Goal: Information Seeking & Learning: Learn about a topic

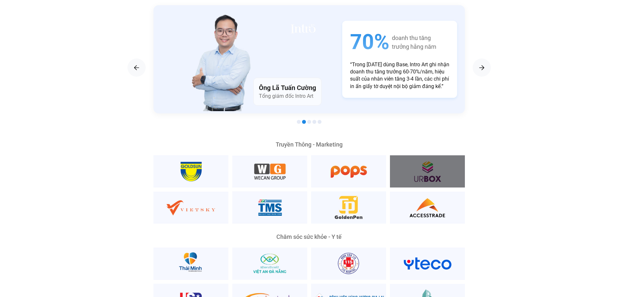
scroll to position [1344, 0]
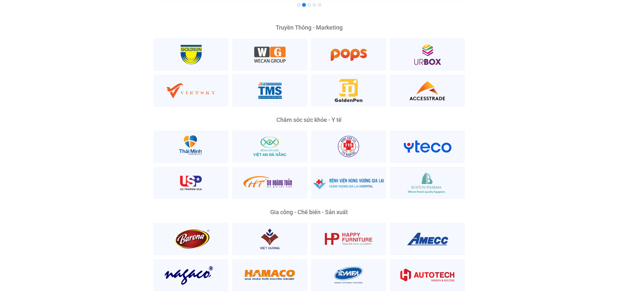
click at [518, 138] on div "Nền Tảng Quản Trị Phổ Biến Nhất Phù Hợp Mọi Quy Mô Và Lĩnh Vực Ông Lương Đăng K…" at bounding box center [309, 226] width 609 height 750
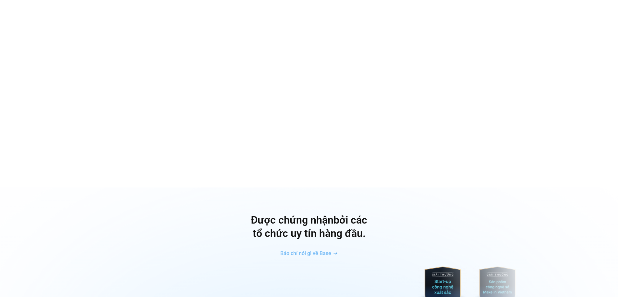
scroll to position [1812, 0]
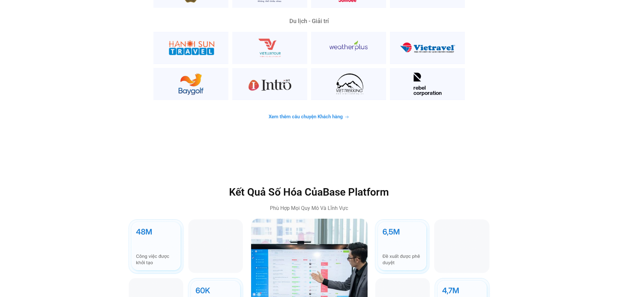
click at [316, 114] on span "Xem thêm câu chuyện Khách hàng" at bounding box center [306, 116] width 74 height 5
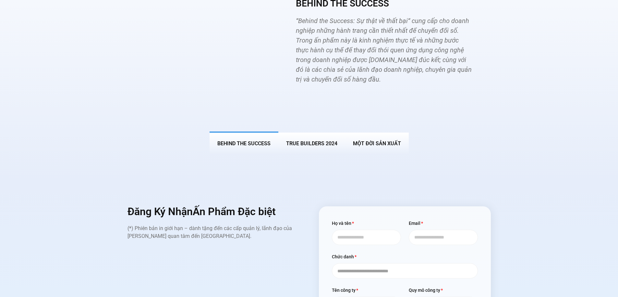
scroll to position [2688, 0]
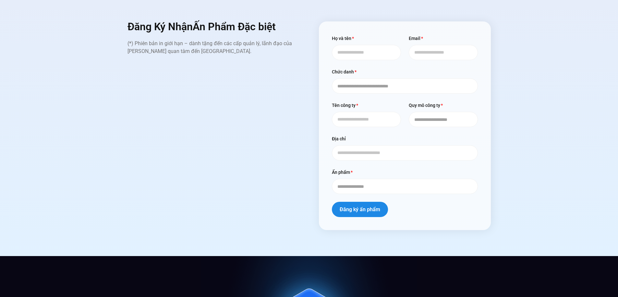
click at [277, 157] on div "Đăng Ký Nhận Ấn Phẩm Đặc biệt (*) Phiên bản in giới hạn – dành tặng đến các cấp…" at bounding box center [214, 125] width 172 height 208
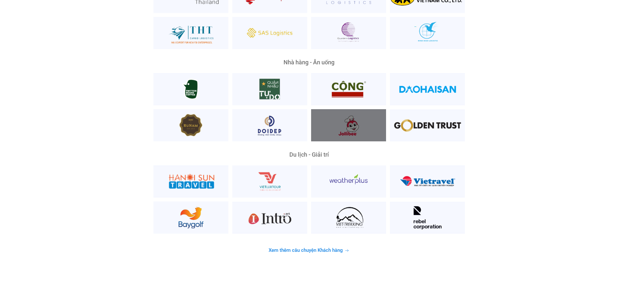
scroll to position [1571, 0]
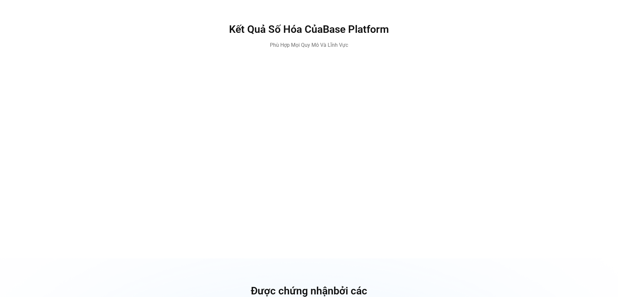
scroll to position [1573, 0]
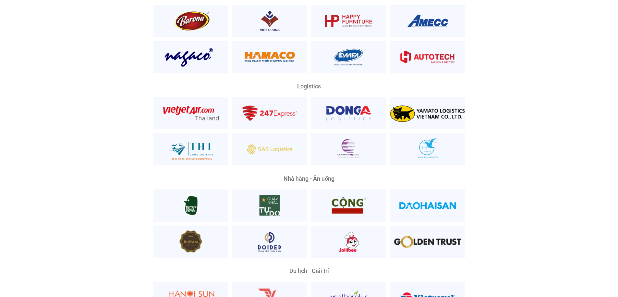
click at [537, 131] on div "Nền Tảng Quản Trị Phổ Biến Nhất Phù Hợp Mọi Quy Mô Và Lĩnh Vực Ông [PERSON_NAME…" at bounding box center [309, 8] width 609 height 750
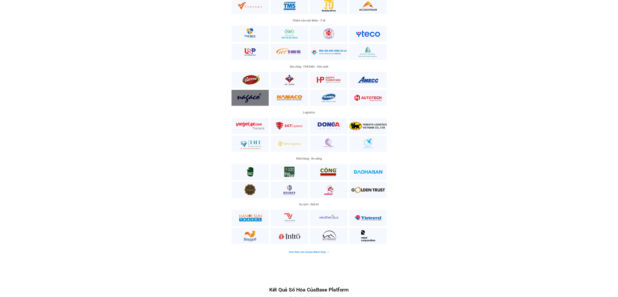
scroll to position [1434, 0]
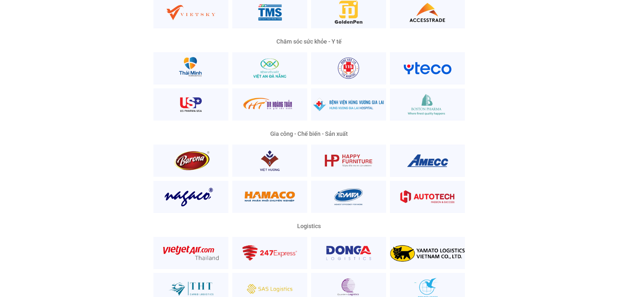
click at [518, 113] on div "Nền Tảng Quản Trị Phổ Biến Nhất Phù Hợp Mọi Quy Mô Và Lĩnh Vực Ông [PERSON_NAME…" at bounding box center [309, 147] width 609 height 750
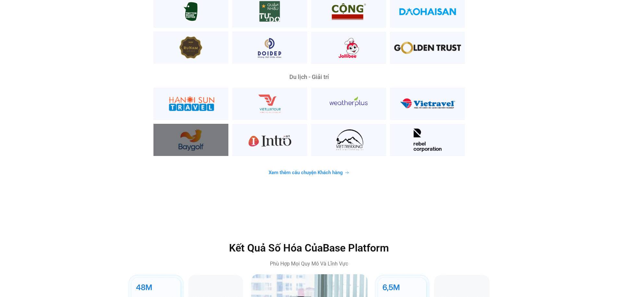
scroll to position [1784, 0]
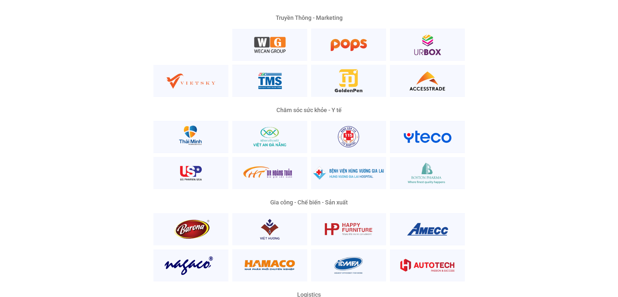
scroll to position [1434, 0]
